Goal: Find specific page/section: Find specific page/section

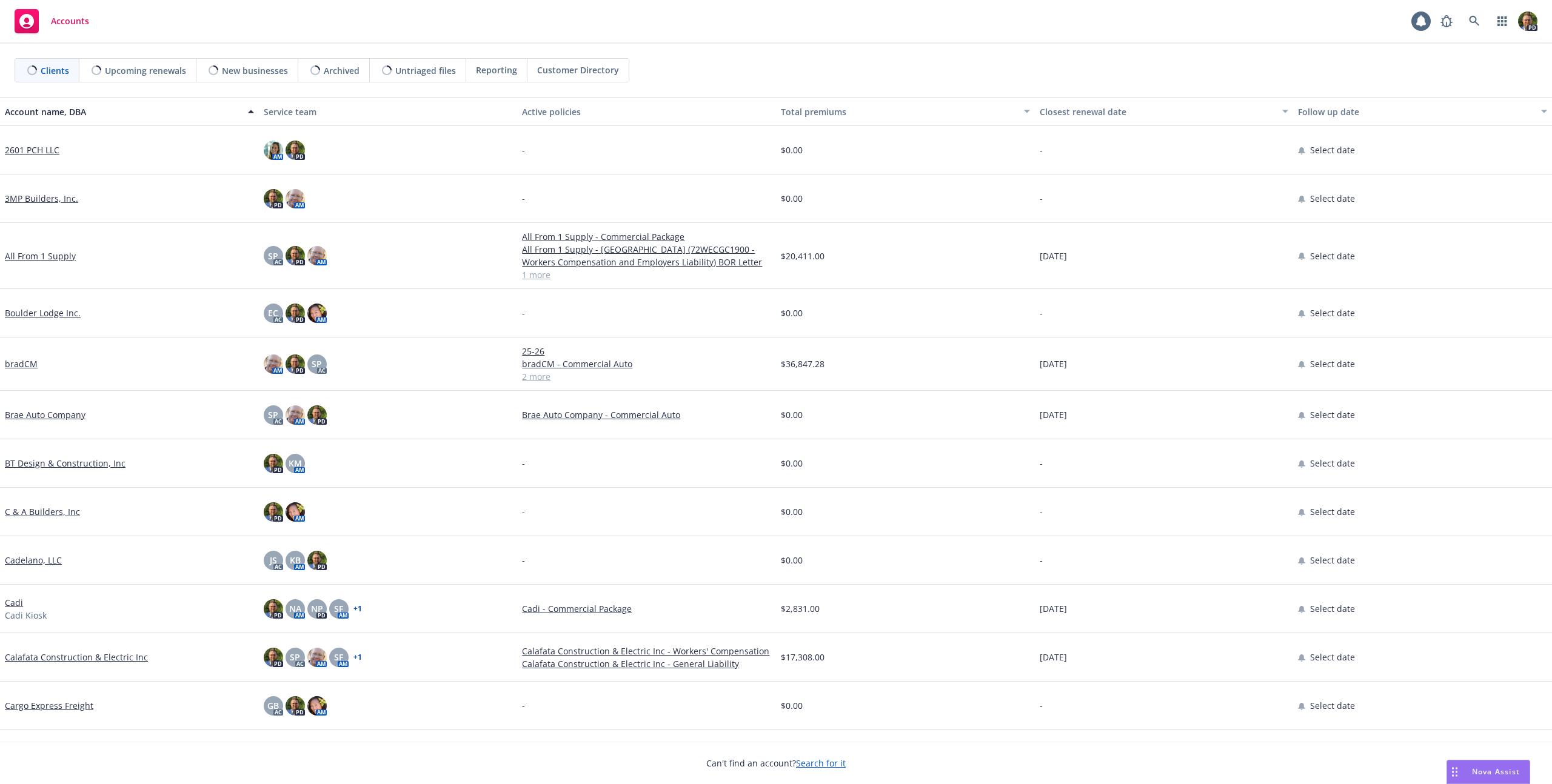
click at [569, 76] on div "Customer Directory" at bounding box center [578, 70] width 102 height 23
